Goal: Task Accomplishment & Management: Manage account settings

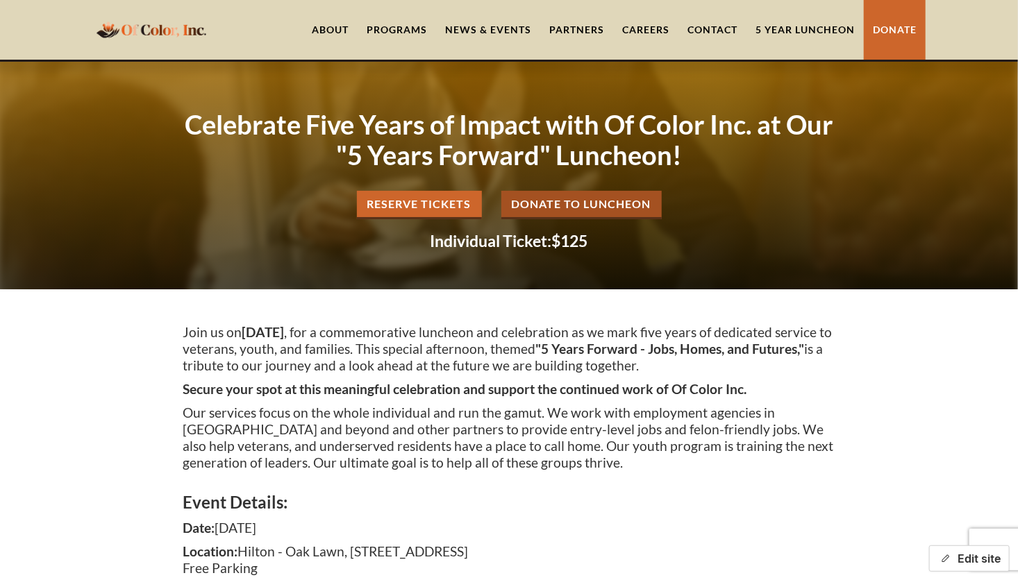
click at [973, 560] on button "Edit site" at bounding box center [969, 559] width 81 height 26
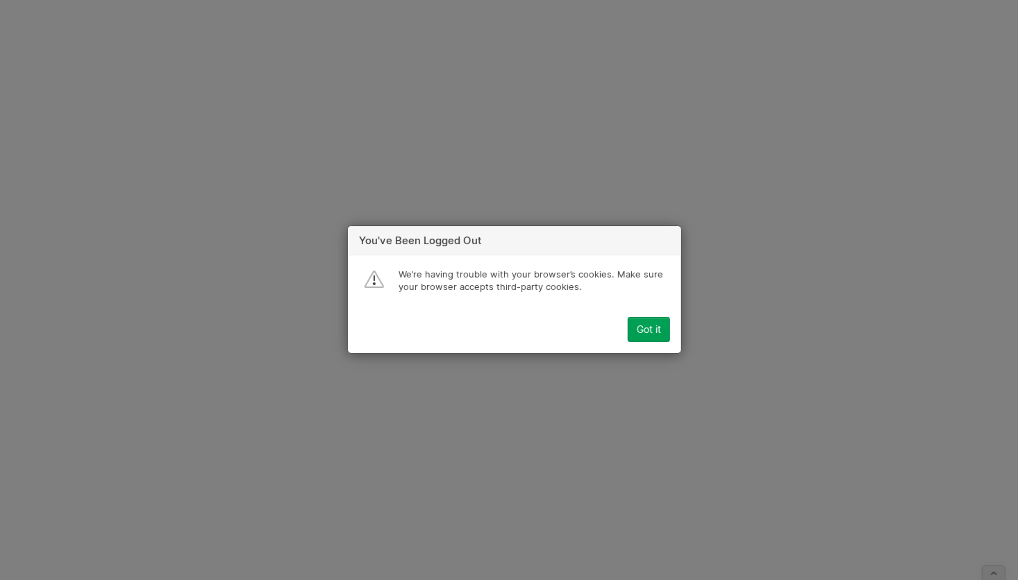
click at [652, 327] on div "Got it" at bounding box center [649, 330] width 24 height 11
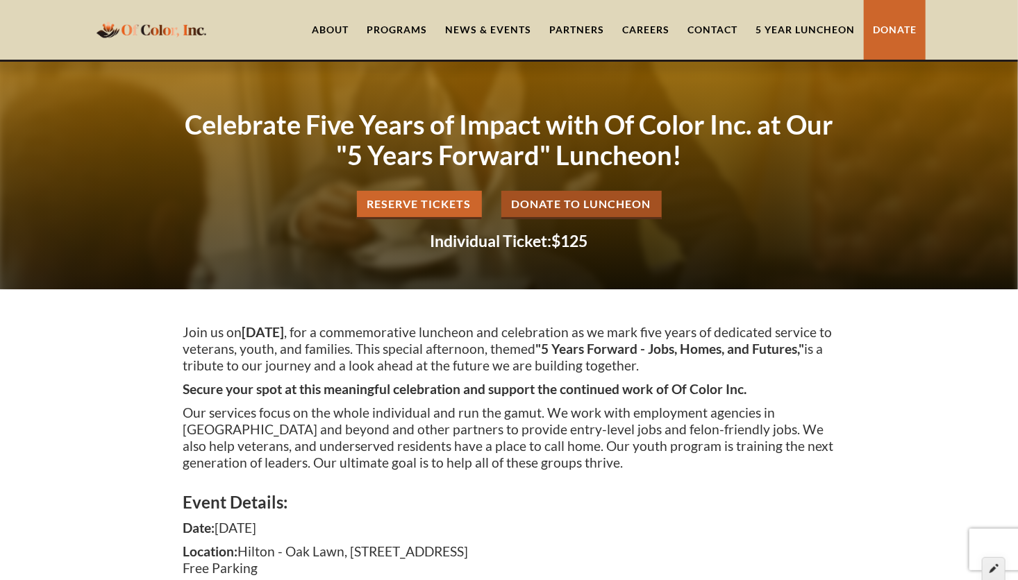
click at [991, 572] on icon at bounding box center [993, 569] width 9 height 10
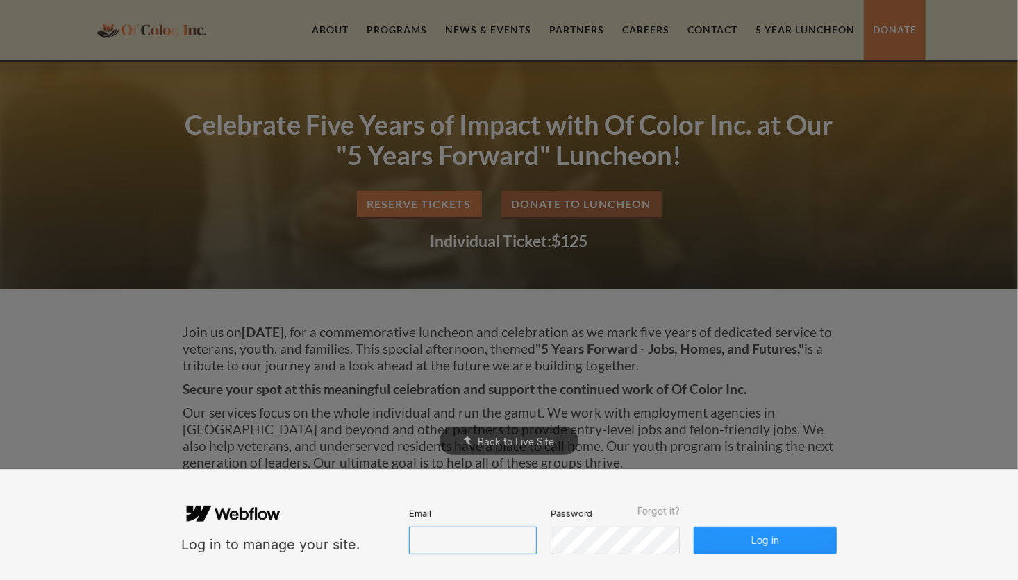
type input "[EMAIL_ADDRESS][DOMAIN_NAME]"
click at [760, 546] on button "Log in" at bounding box center [765, 541] width 143 height 28
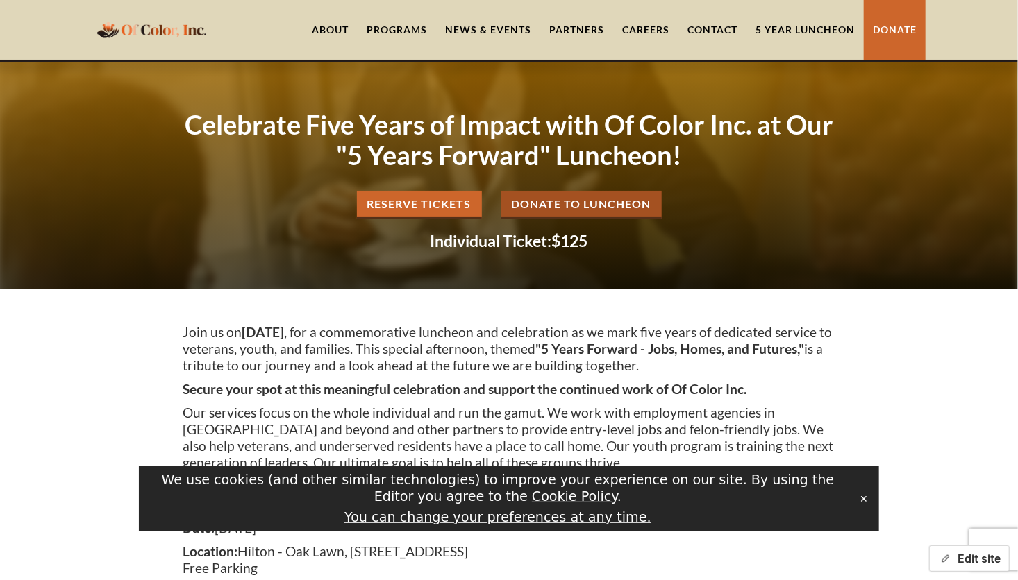
click at [975, 558] on button "Edit site" at bounding box center [969, 559] width 81 height 26
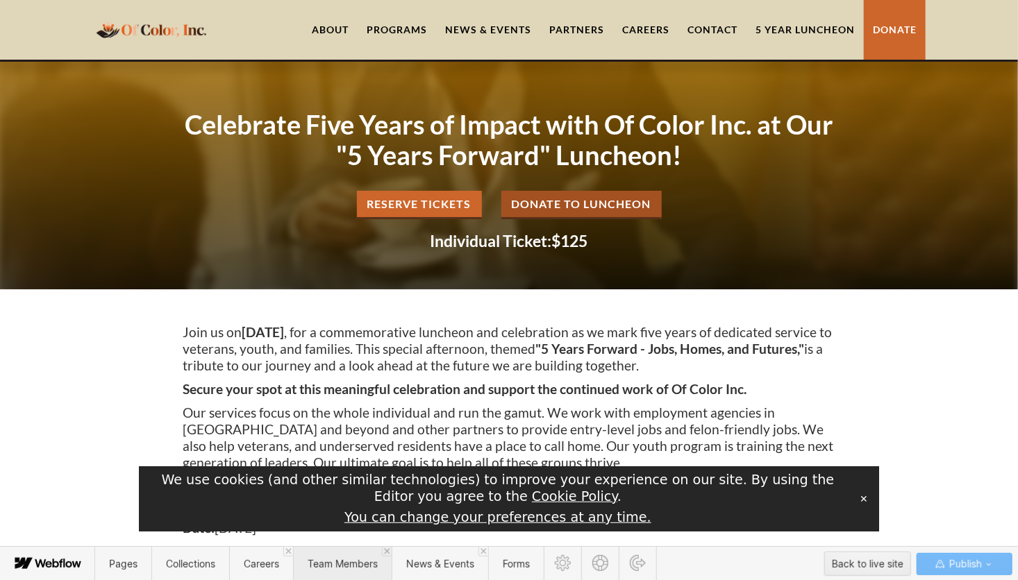
click at [342, 561] on span "Team Members" at bounding box center [343, 564] width 70 height 12
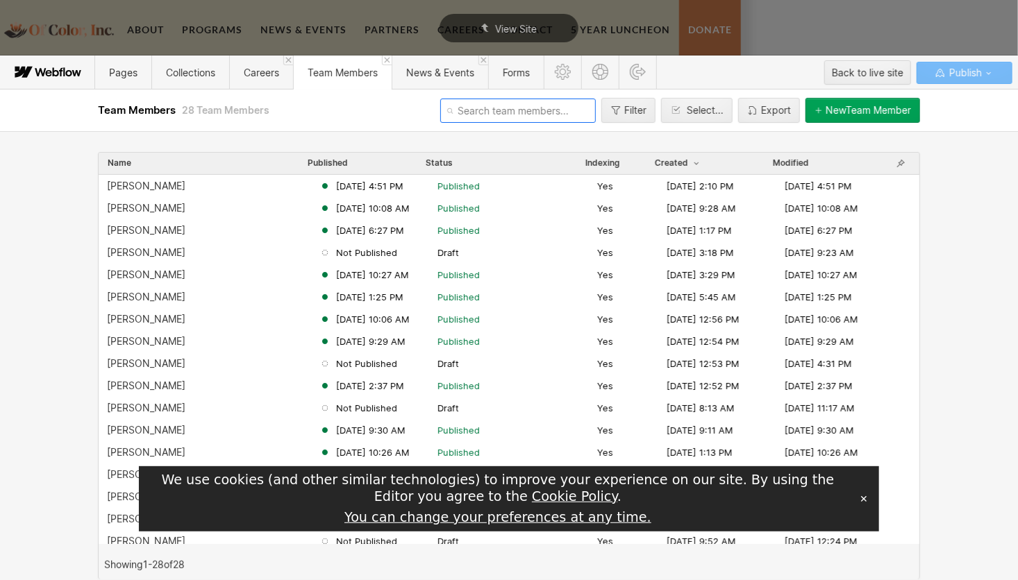
click at [483, 110] on input "text" at bounding box center [518, 111] width 156 height 24
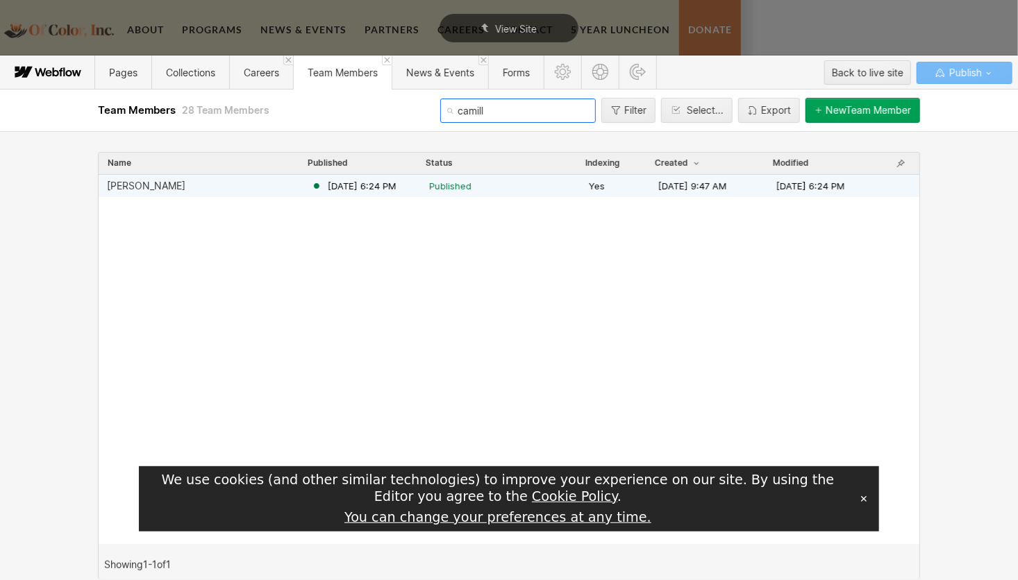
type input "camill"
click at [179, 186] on div "Dr. Camilla Johnson" at bounding box center [146, 186] width 78 height 11
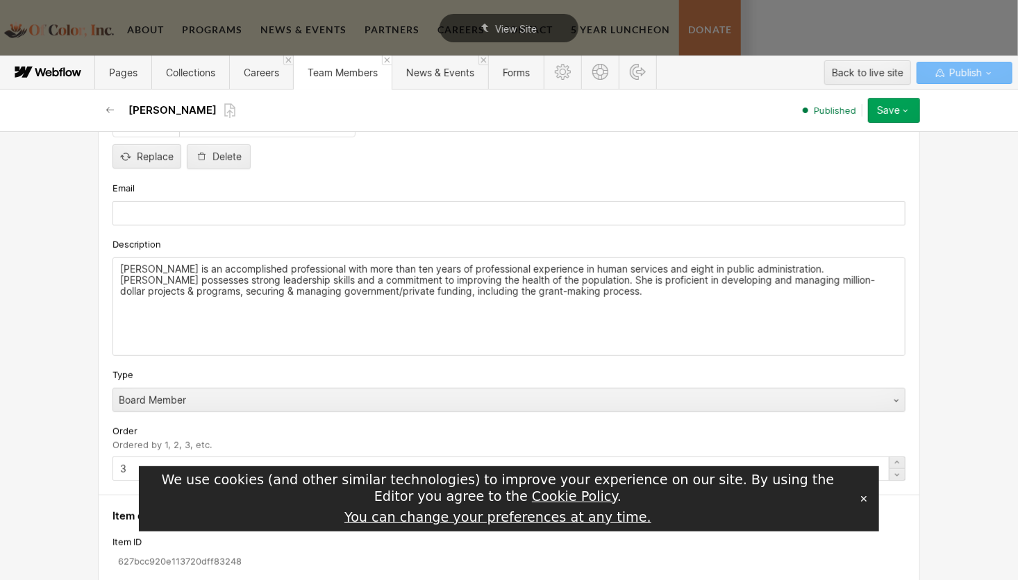
scroll to position [357, 0]
drag, startPoint x: 539, startPoint y: 298, endPoint x: 258, endPoint y: 262, distance: 284.2
click at [258, 262] on div "[PERSON_NAME] is an accomplished professional with more than ten years of profe…" at bounding box center [508, 306] width 791 height 97
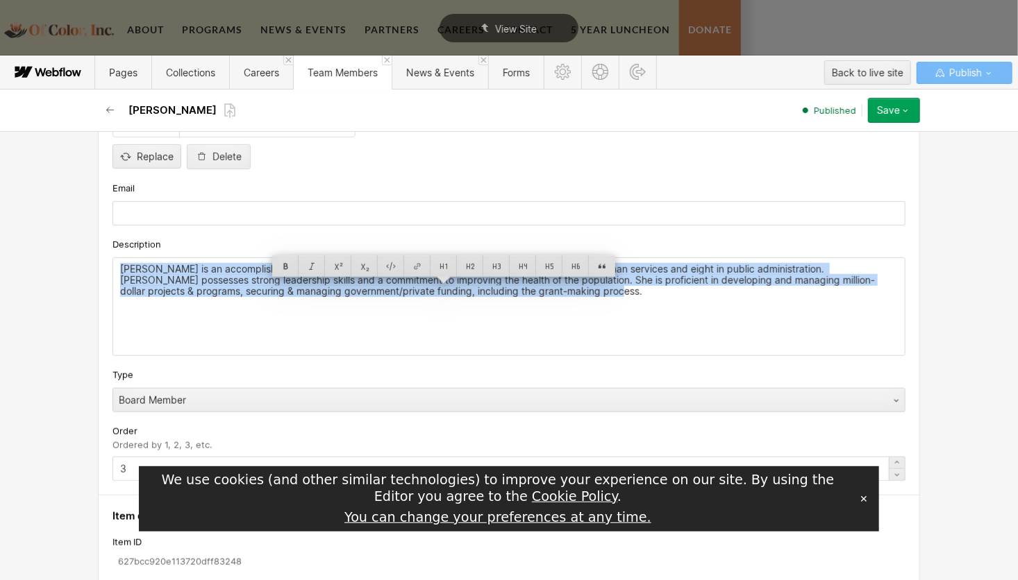
drag, startPoint x: 568, startPoint y: 289, endPoint x: 94, endPoint y: 244, distance: 475.6
click at [98, 244] on div "Custom fields Title Board Secretary Headshot 6078851edba241e…_image-p-500.png 5…" at bounding box center [509, 225] width 822 height 541
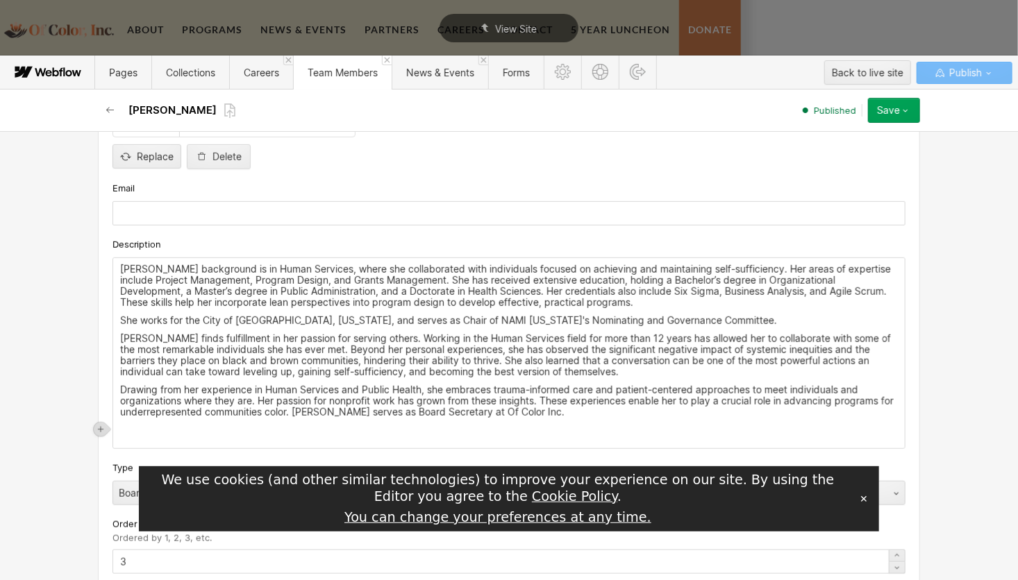
click at [667, 310] on div "Dr. Johnson’s background is in Human Services, where she collaborated with indi…" at bounding box center [508, 353] width 791 height 190
click at [537, 340] on p "[PERSON_NAME] finds fulfillment in her passion for serving others. Working in t…" at bounding box center [509, 355] width 778 height 44
click at [423, 390] on p "Drawing from her experience in Human Services and Public Health, she embraces t…" at bounding box center [509, 401] width 778 height 33
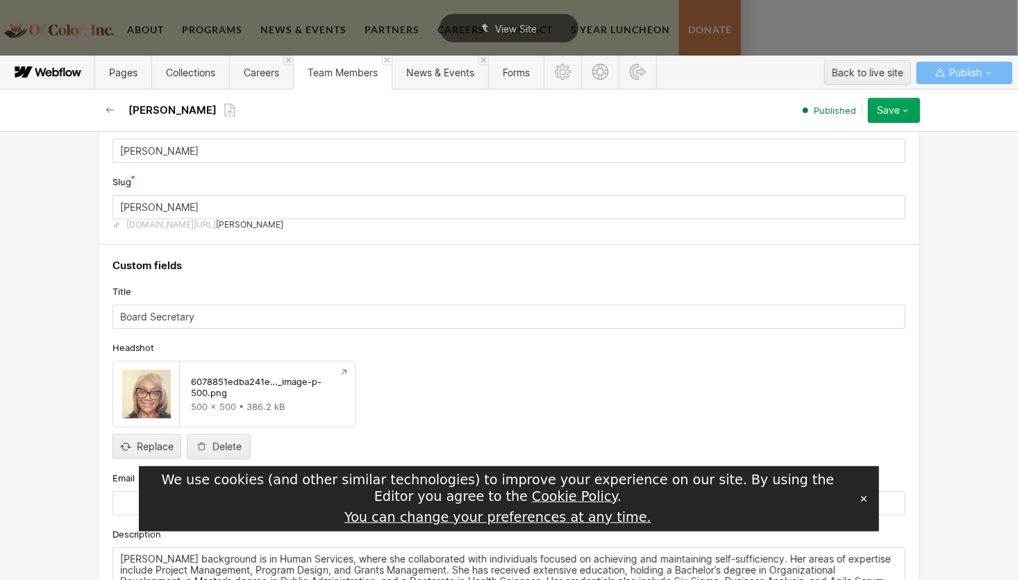
scroll to position [61, 0]
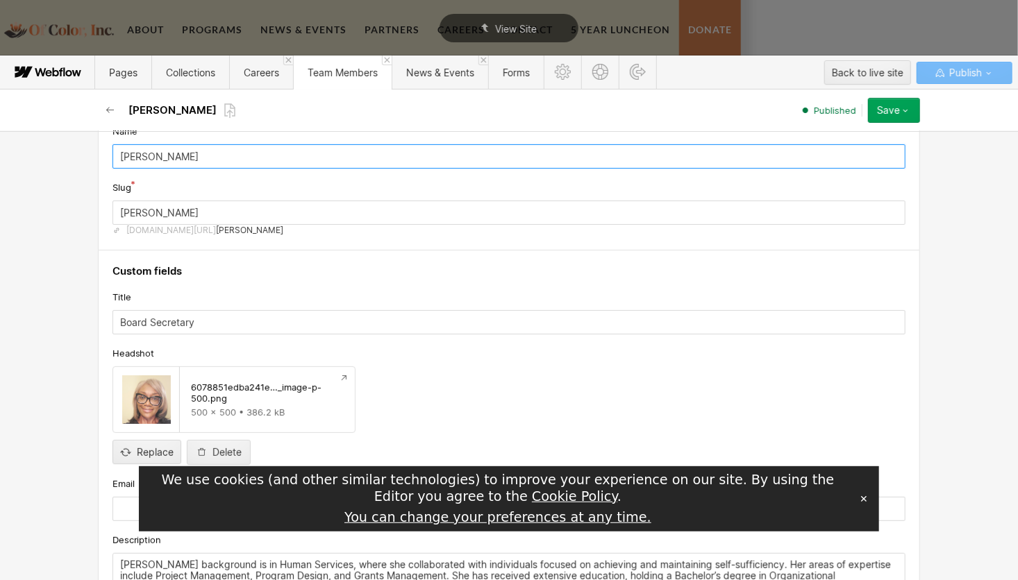
drag, startPoint x: 216, startPoint y: 155, endPoint x: 103, endPoint y: 153, distance: 113.2
click at [103, 153] on div "Basic info Name Dr. Camilla Johnson Slug camilla-johnson www.ofcolorinc.org/tea…" at bounding box center [509, 167] width 822 height 167
paste input "DHSc, MPA, LSSGB, BA, CSM"
type input "[PERSON_NAME] DHSc, MPA, LSSGB, BA, CSM"
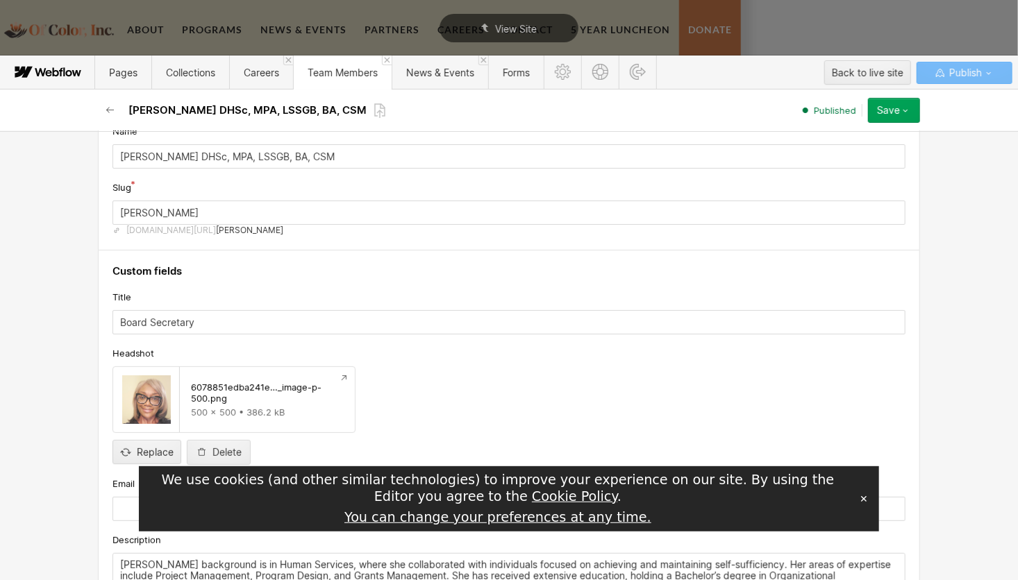
click at [952, 231] on div "Basic info Name Dr. Camilla Johnson DHSc, MPA, LSSGB, BA, CSM Slug camilla-john…" at bounding box center [509, 355] width 1018 height 449
click at [142, 450] on input "file" at bounding box center [146, 441] width 67 height 46
type input "C:\fakepath\Camilla Photo.png"
click at [905, 113] on icon "button" at bounding box center [905, 110] width 11 height 11
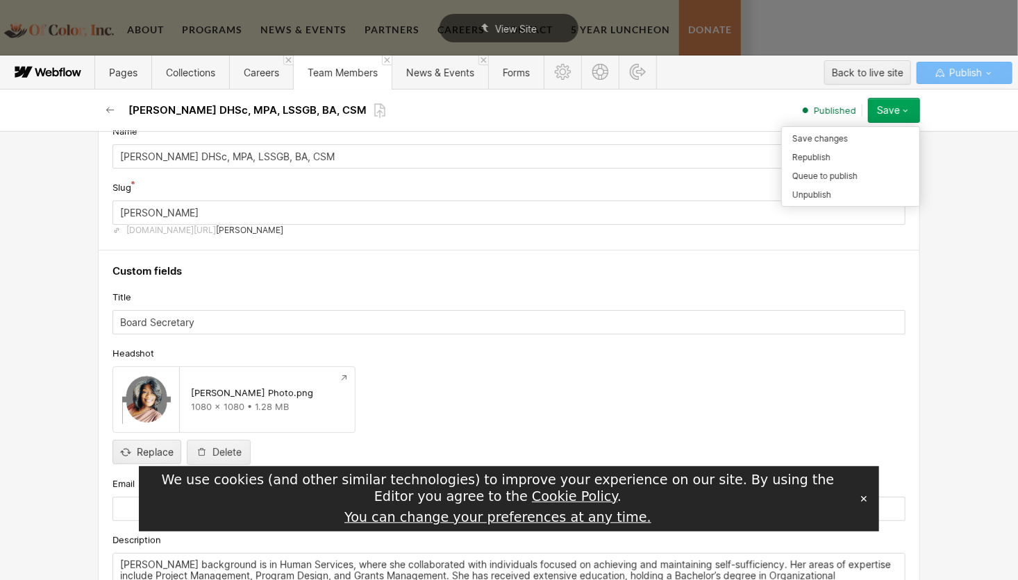
click at [968, 192] on div at bounding box center [851, 166] width 278 height 219
click at [125, 447] on input "file" at bounding box center [146, 441] width 67 height 46
type input "C:\fakepath\Camilla Photo - Edited.png"
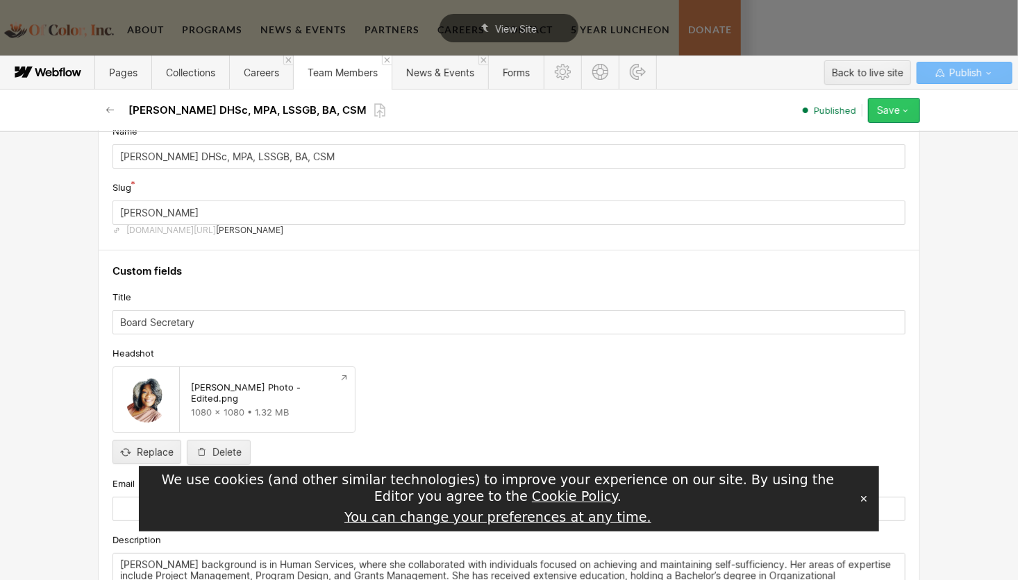
click at [890, 116] on button "Save" at bounding box center [894, 110] width 52 height 25
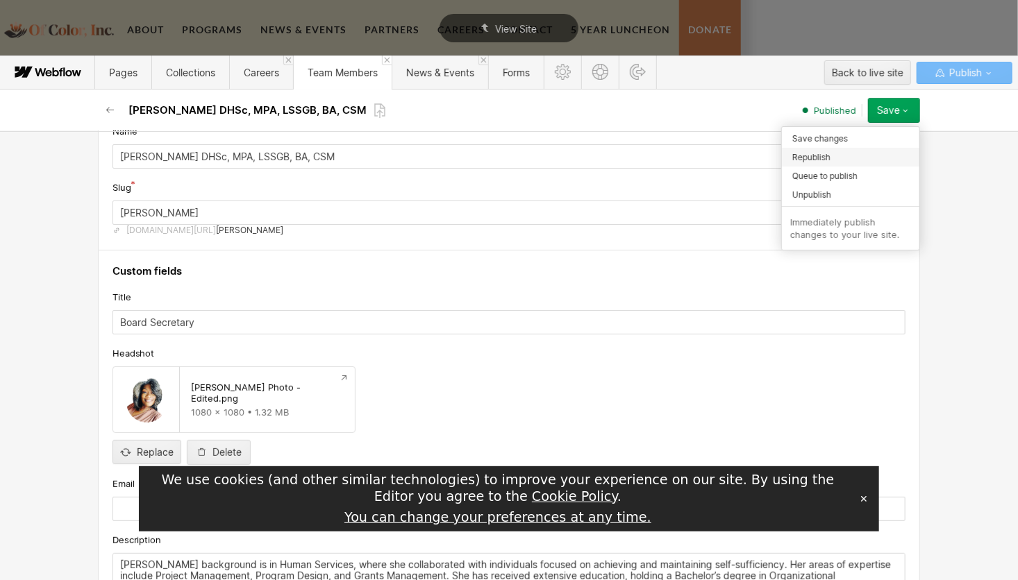
click at [814, 155] on span "Republish" at bounding box center [811, 157] width 38 height 13
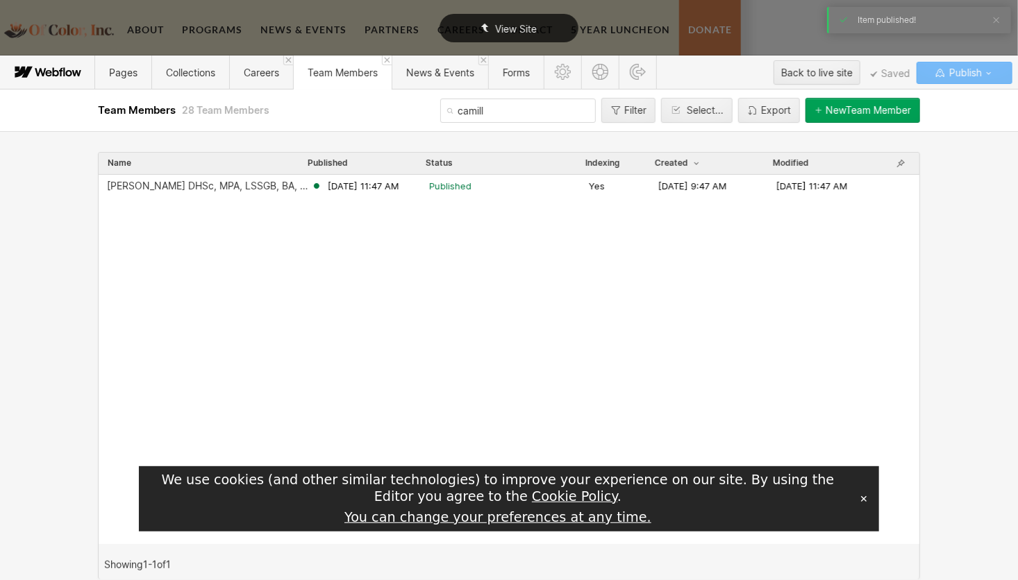
click at [510, 23] on span "View Site" at bounding box center [516, 29] width 42 height 12
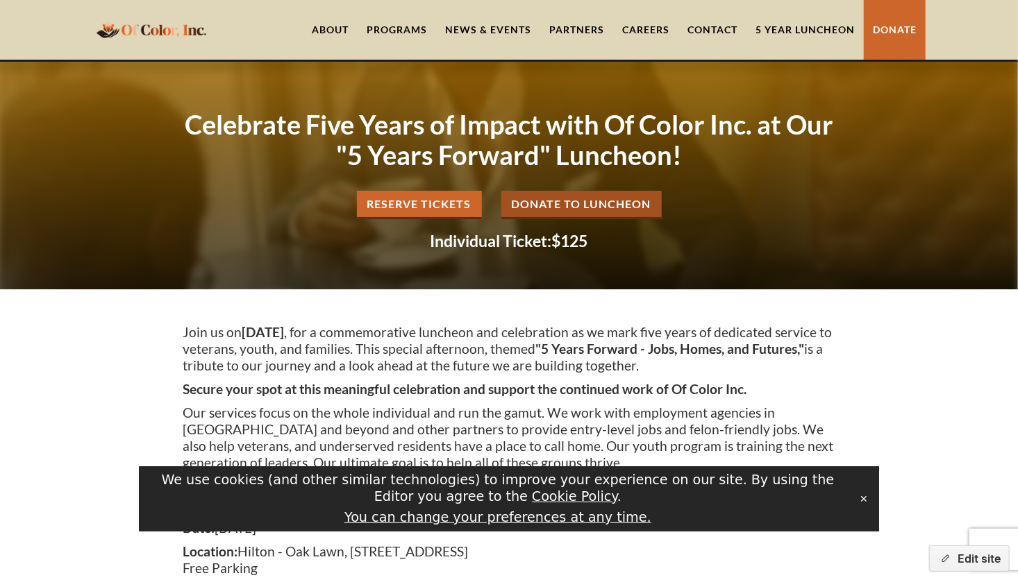
click at [326, 36] on link "About" at bounding box center [330, 30] width 55 height 60
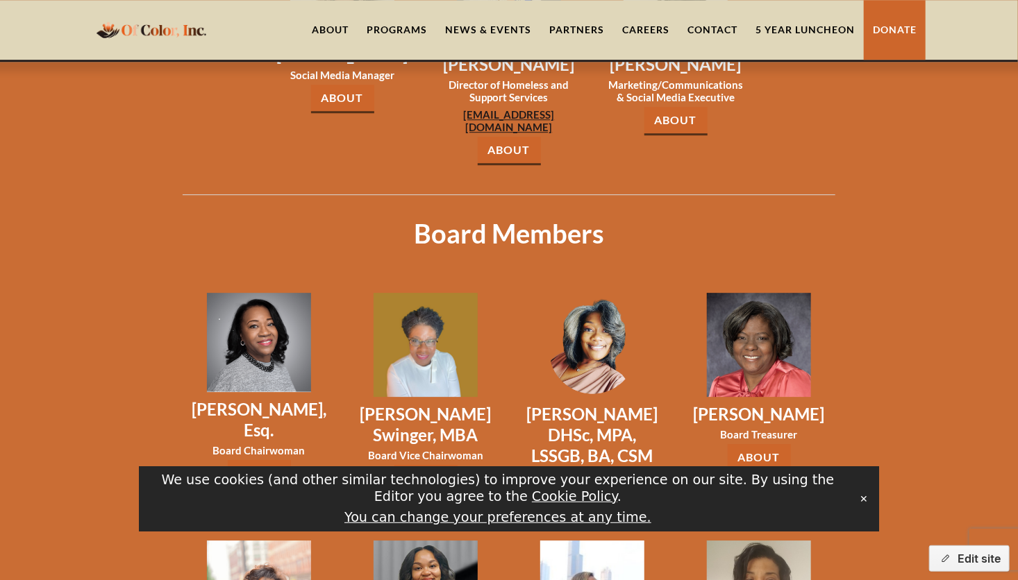
scroll to position [1791, 0]
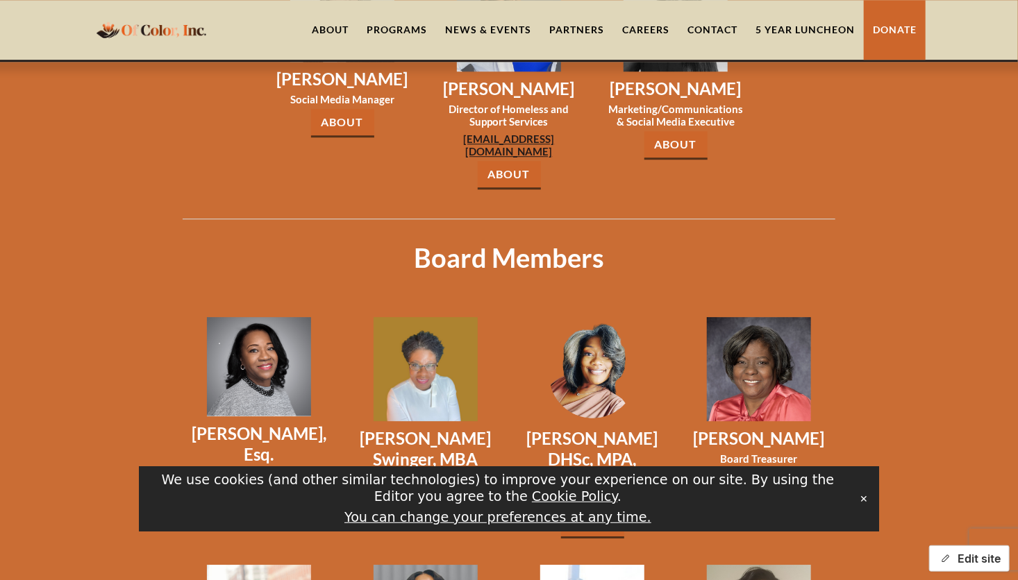
click at [984, 558] on button "Edit site" at bounding box center [969, 559] width 81 height 26
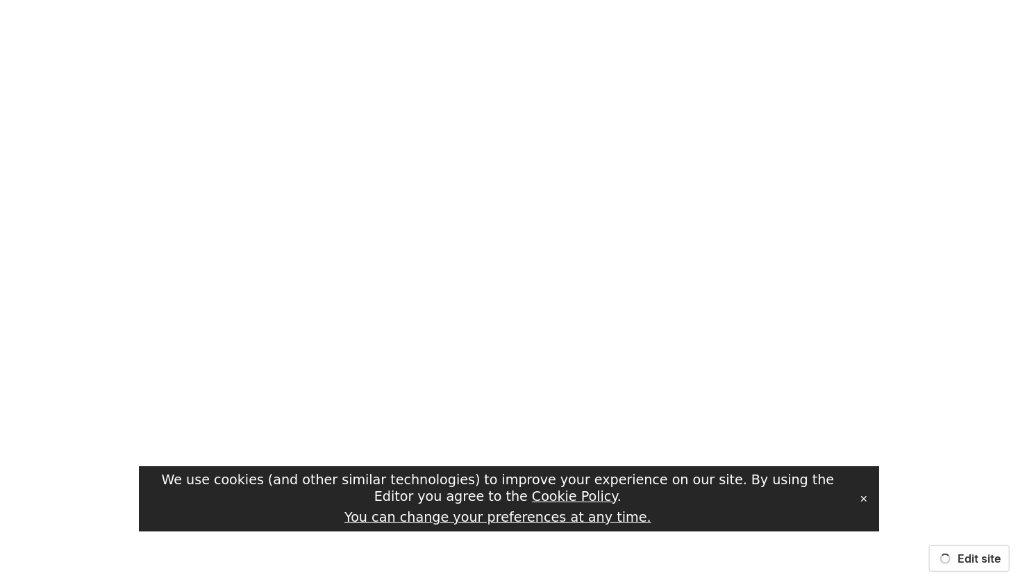
scroll to position [0, 0]
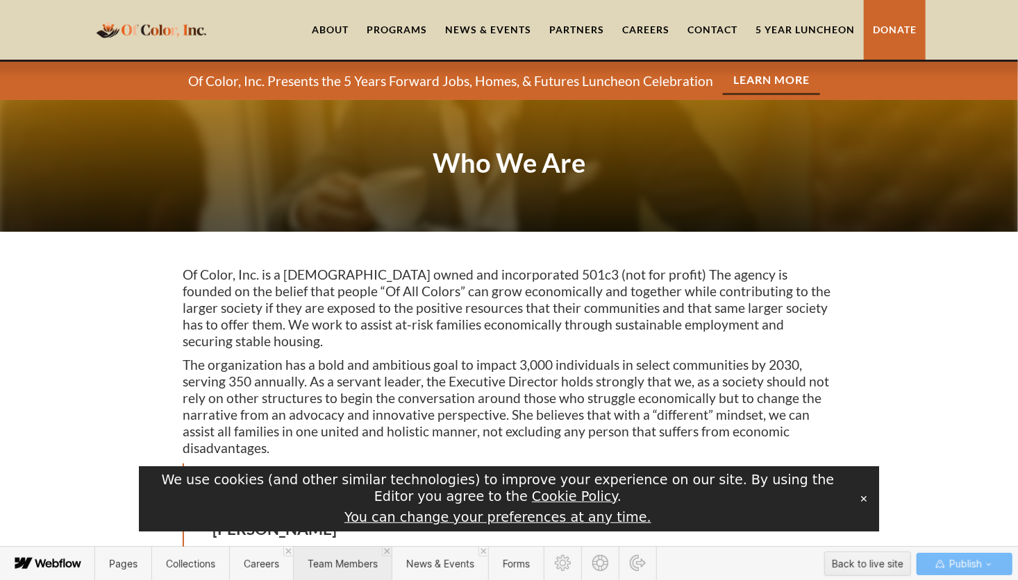
click at [355, 561] on span "Team Members" at bounding box center [343, 564] width 70 height 12
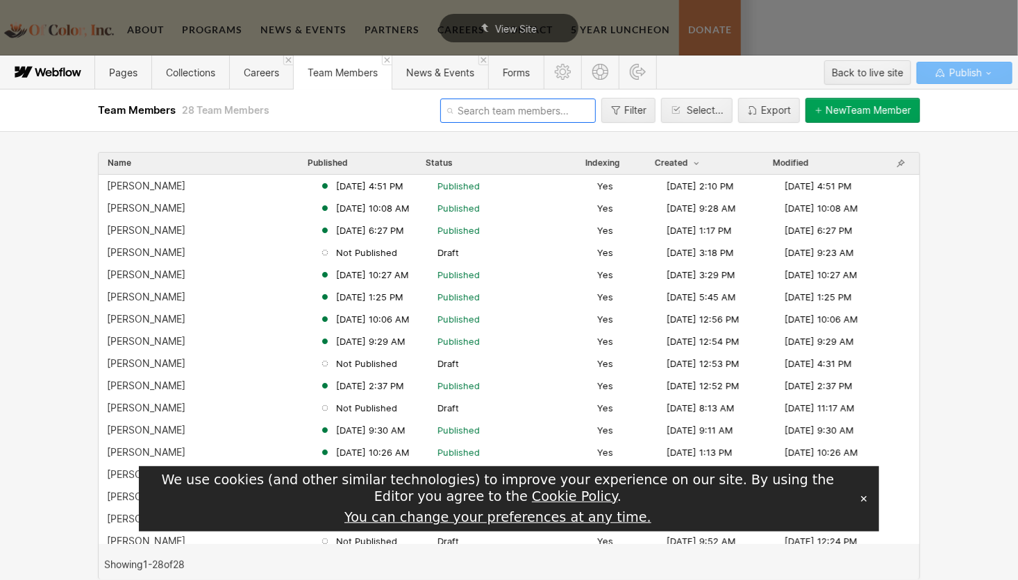
click at [524, 117] on input "text" at bounding box center [518, 111] width 156 height 24
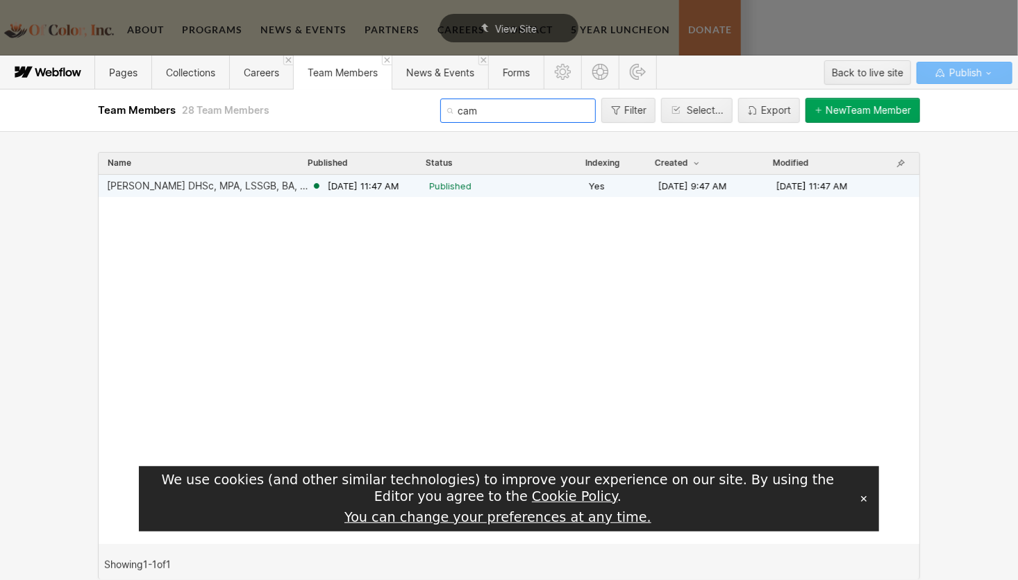
type input "cam"
click at [209, 187] on div "[PERSON_NAME] DHSc, MPA, LSSGB, BA, CSM" at bounding box center [209, 186] width 204 height 11
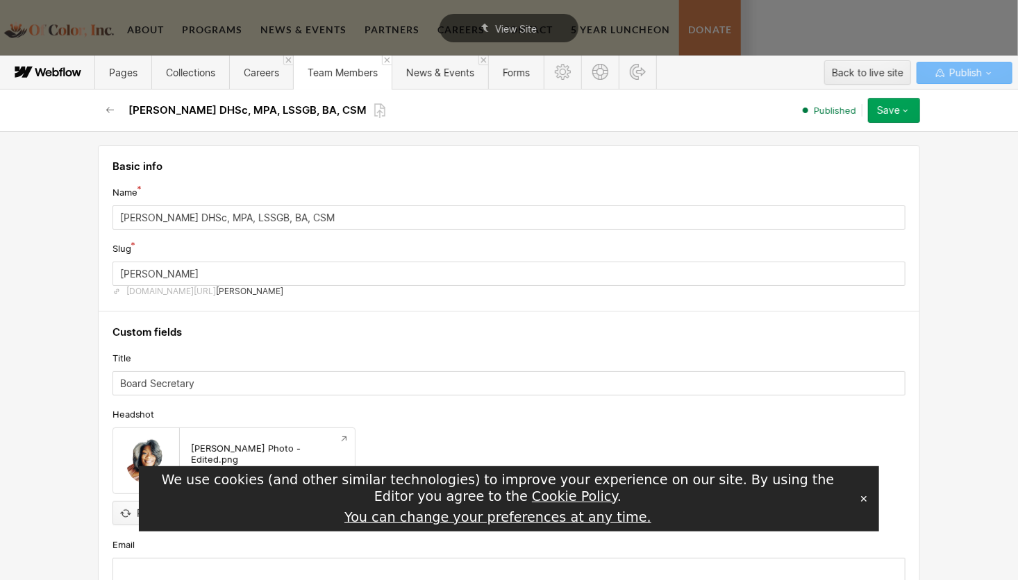
click at [120, 514] on input "file" at bounding box center [146, 502] width 67 height 46
type input "C:\fakepath\Camilla Photo.png"
click at [909, 114] on icon "button" at bounding box center [905, 110] width 11 height 11
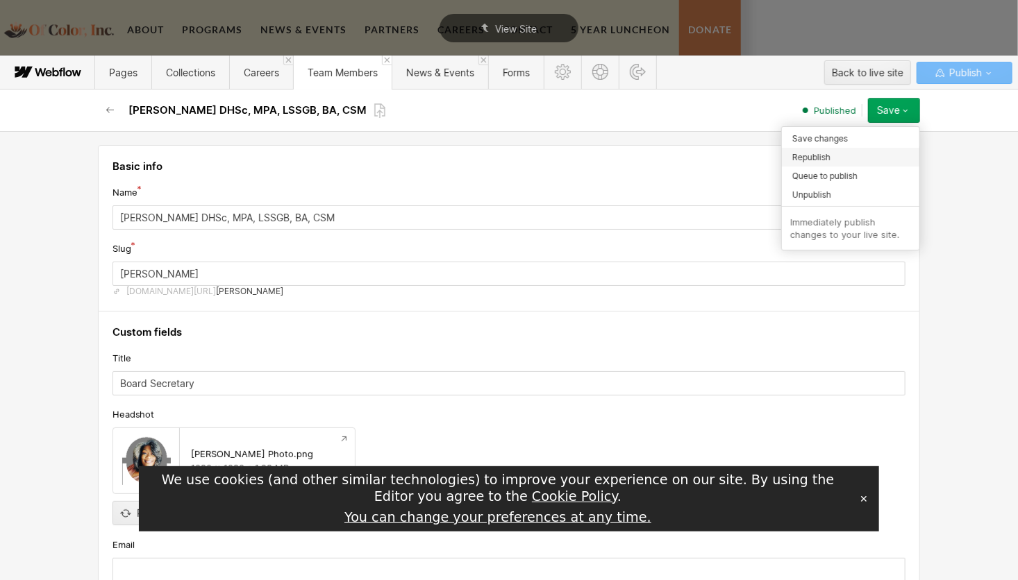
click at [817, 162] on span "Republish" at bounding box center [811, 157] width 38 height 13
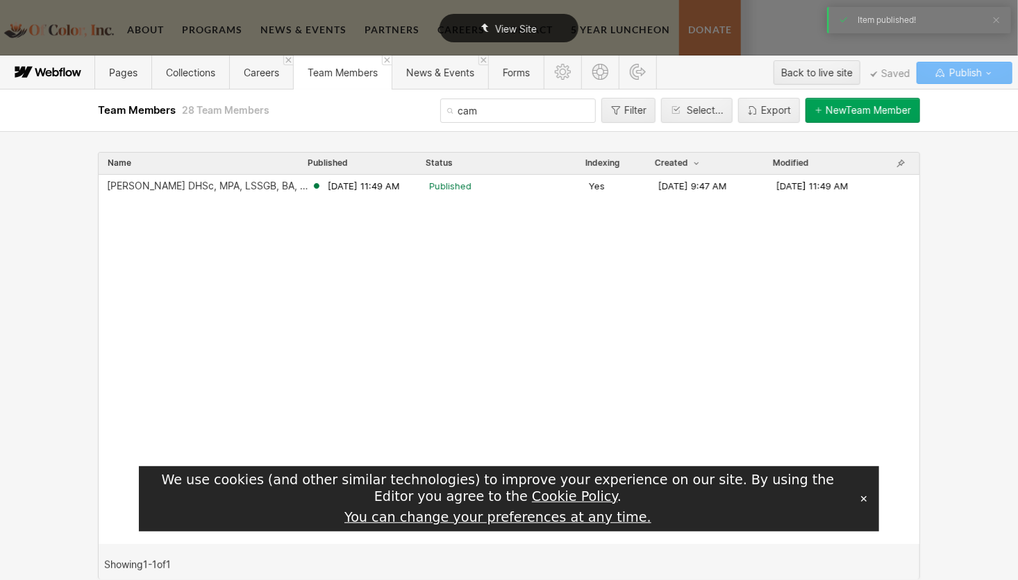
click at [1000, 16] on div "View Site" at bounding box center [509, 28] width 1018 height 56
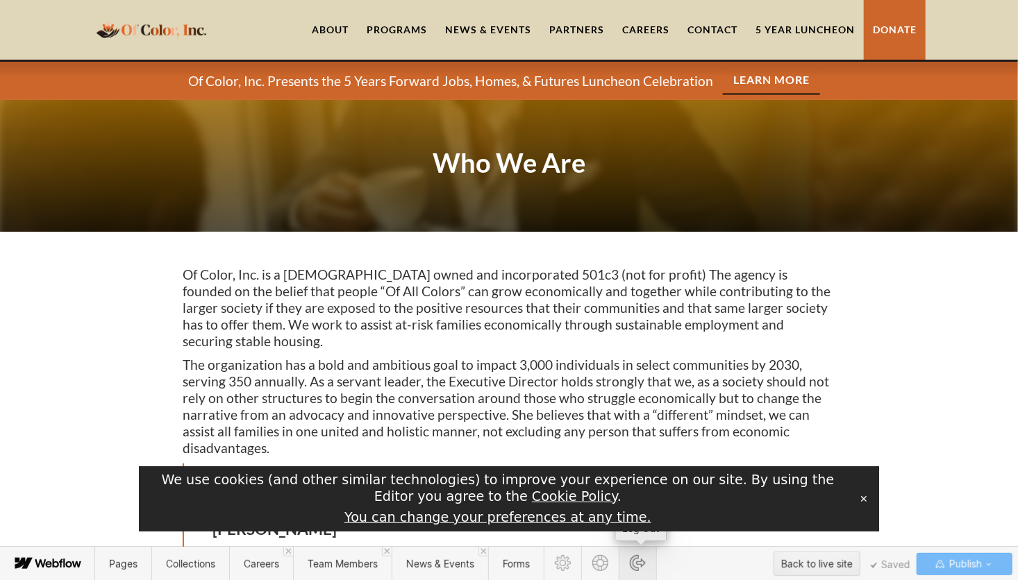
click at [639, 569] on icon at bounding box center [638, 563] width 16 height 16
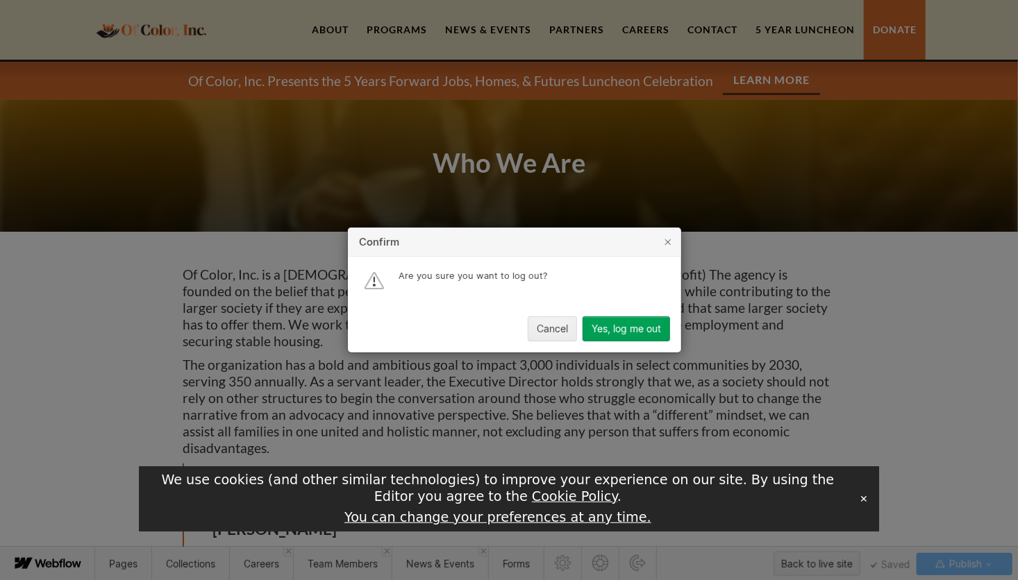
click at [642, 330] on div "Yes, log me out" at bounding box center [626, 329] width 69 height 11
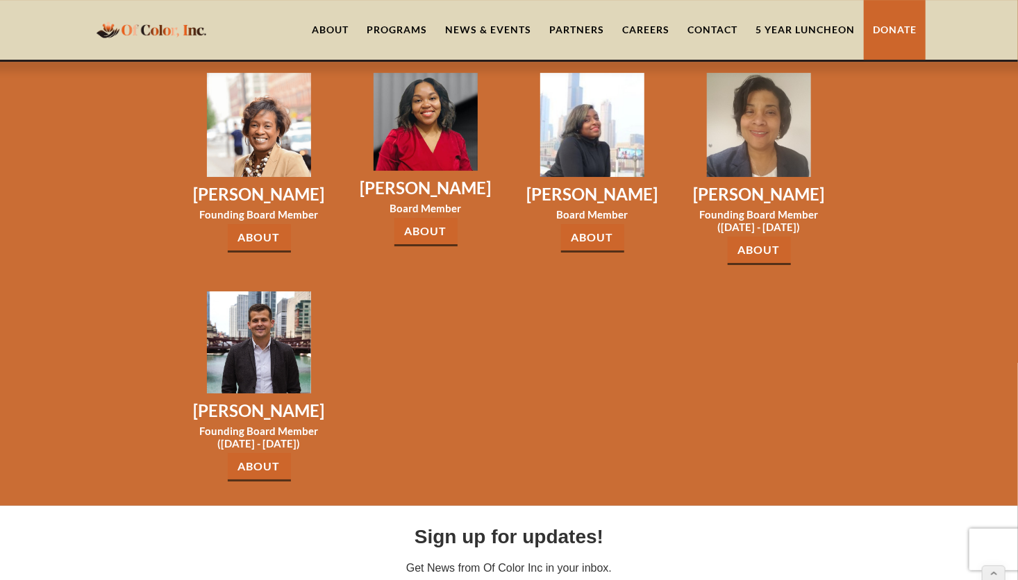
scroll to position [2286, 0]
